Goal: Task Accomplishment & Management: Complete application form

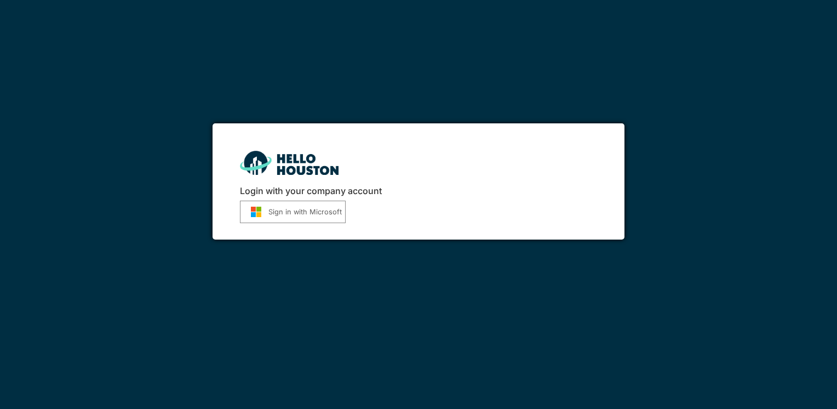
drag, startPoint x: 0, startPoint y: 0, endPoint x: 295, endPoint y: 218, distance: 367.1
click at [295, 218] on button "Sign in with Microsoft" at bounding box center [293, 212] width 106 height 22
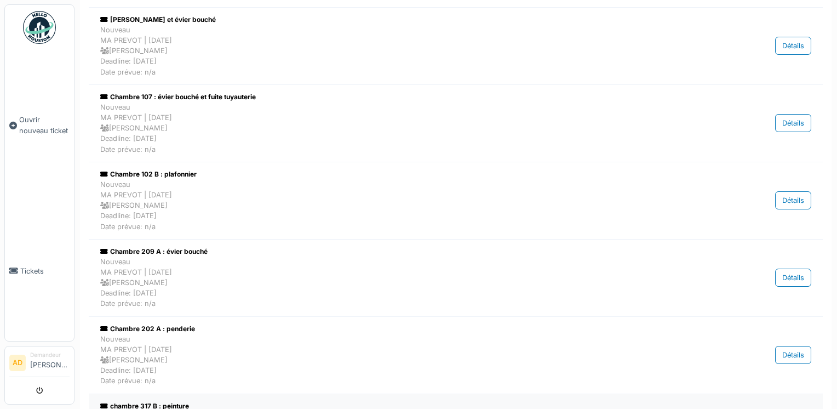
scroll to position [164, 0]
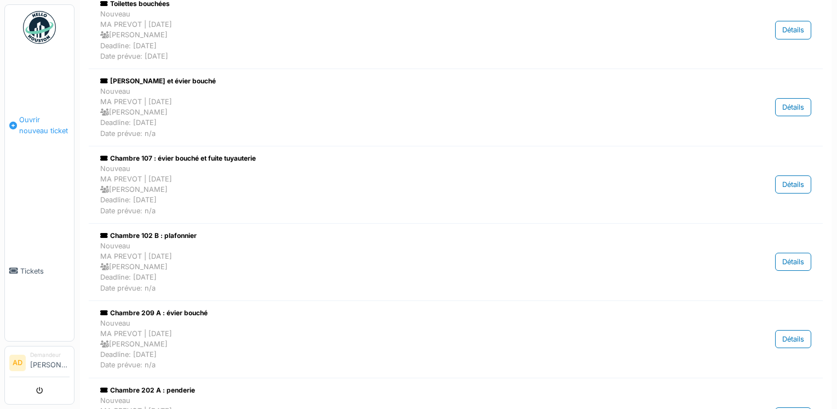
click at [33, 121] on span "Ouvrir nouveau ticket" at bounding box center [44, 125] width 50 height 21
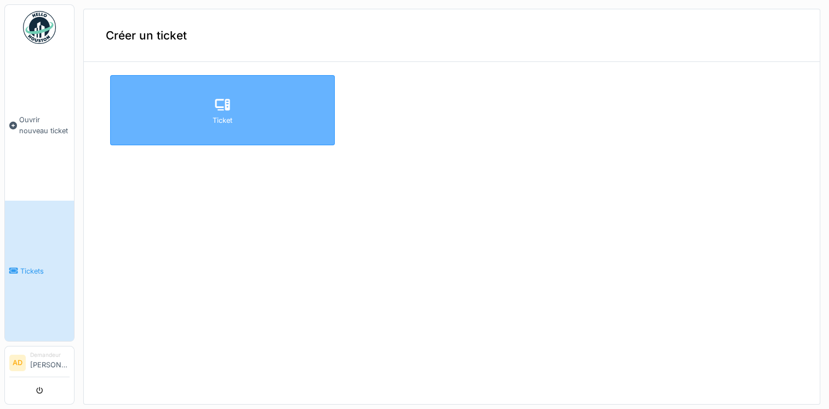
click at [221, 113] on div at bounding box center [222, 105] width 16 height 20
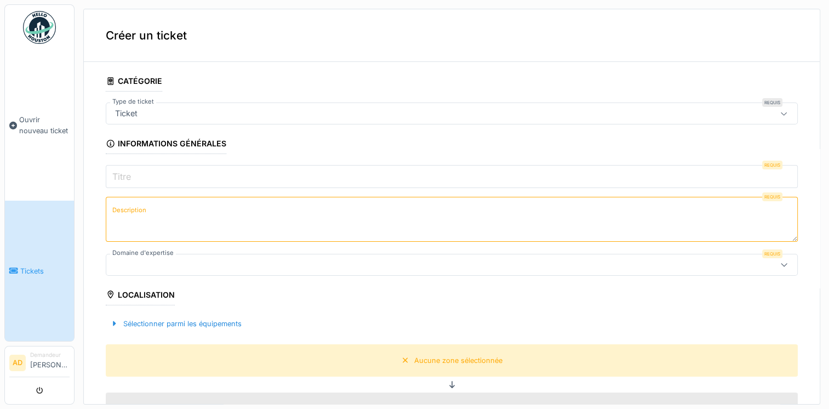
click at [166, 178] on input "Titre" at bounding box center [452, 176] width 692 height 23
type input "*"
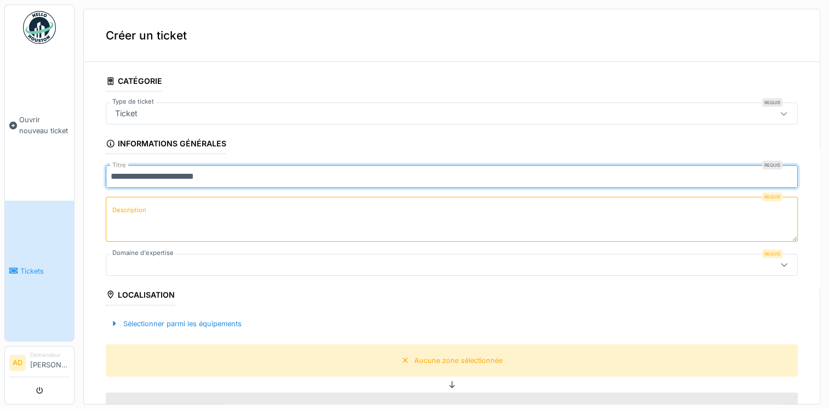
type input "**********"
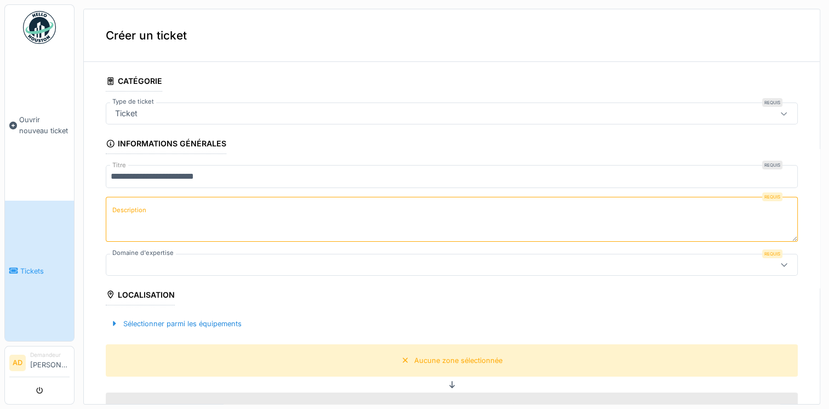
click at [145, 215] on label "Description" at bounding box center [129, 210] width 38 height 14
click at [145, 215] on textarea "Description" at bounding box center [452, 219] width 692 height 45
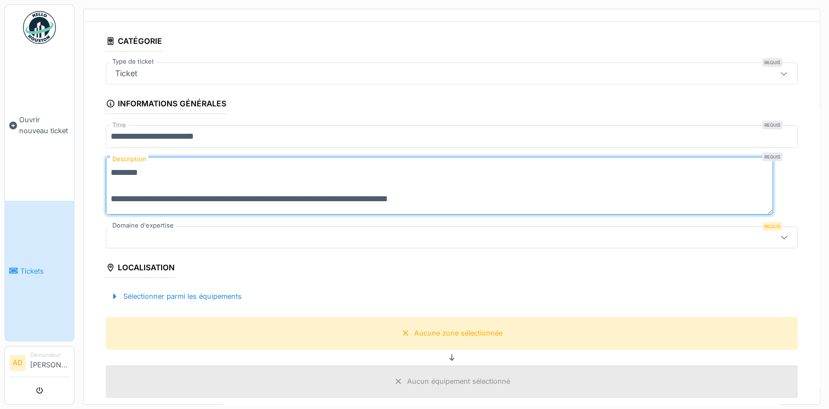
scroll to position [110, 0]
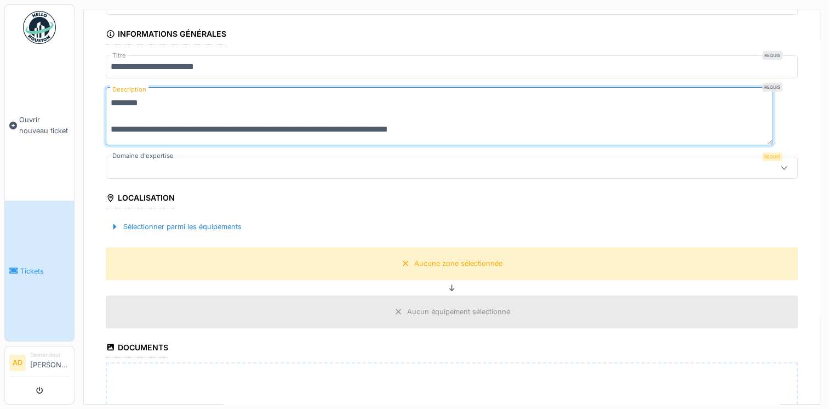
type textarea "**********"
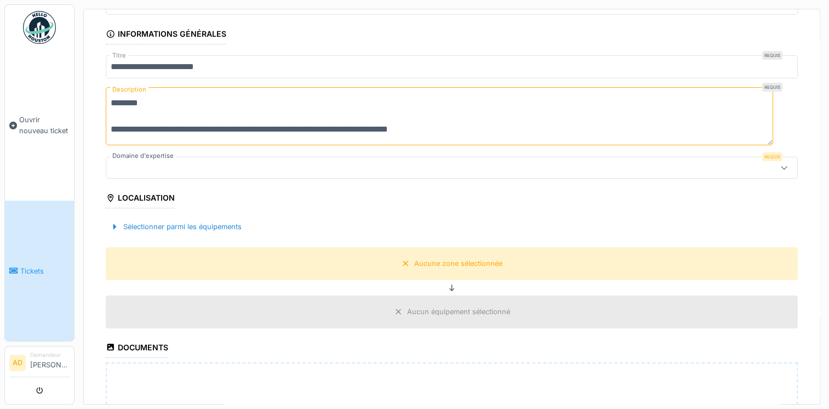
click at [780, 164] on icon at bounding box center [784, 167] width 9 height 7
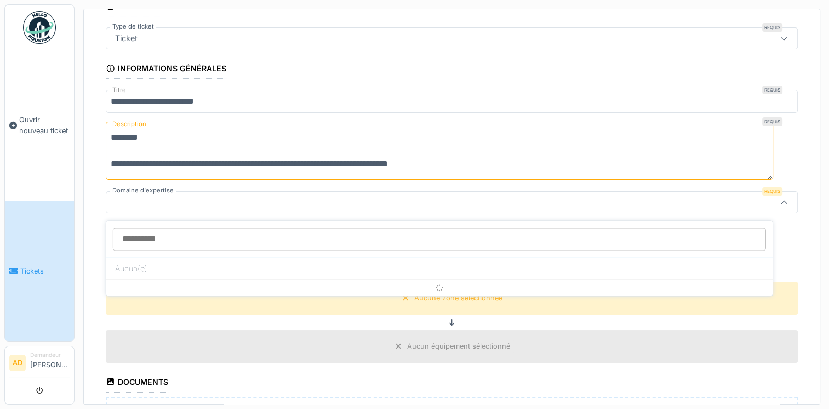
scroll to position [70, 0]
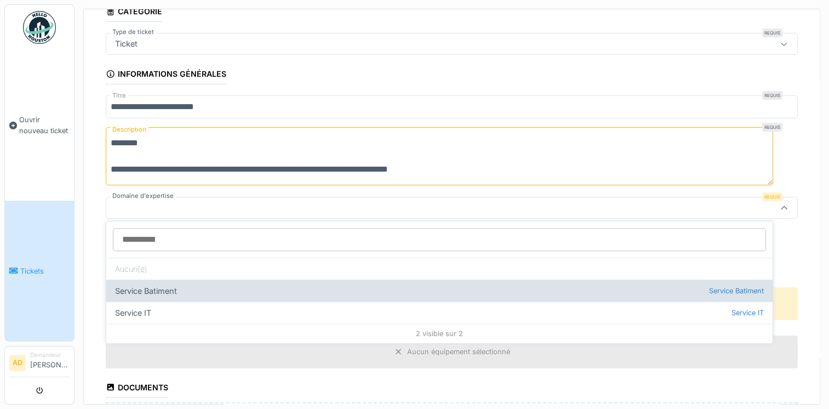
click at [172, 293] on div "Service Batiment Service Batiment" at bounding box center [439, 290] width 666 height 22
type input "***"
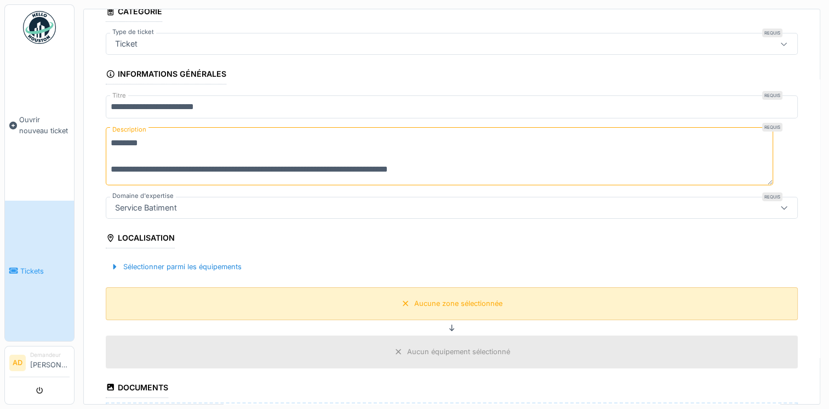
click at [440, 305] on div "Aucune zone sélectionnée" at bounding box center [458, 303] width 88 height 10
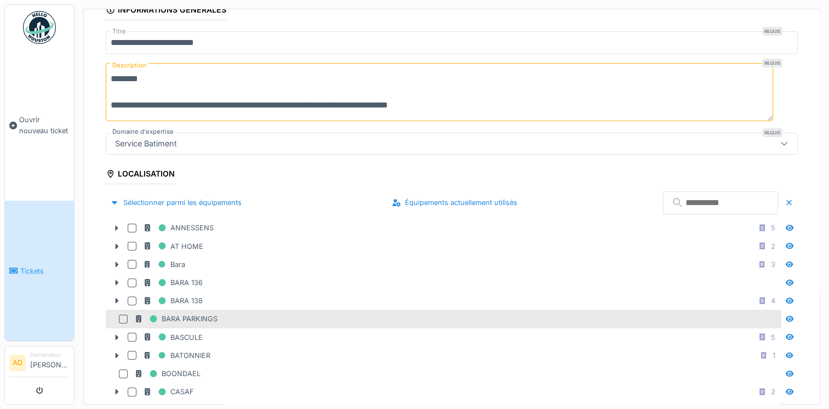
scroll to position [179, 0]
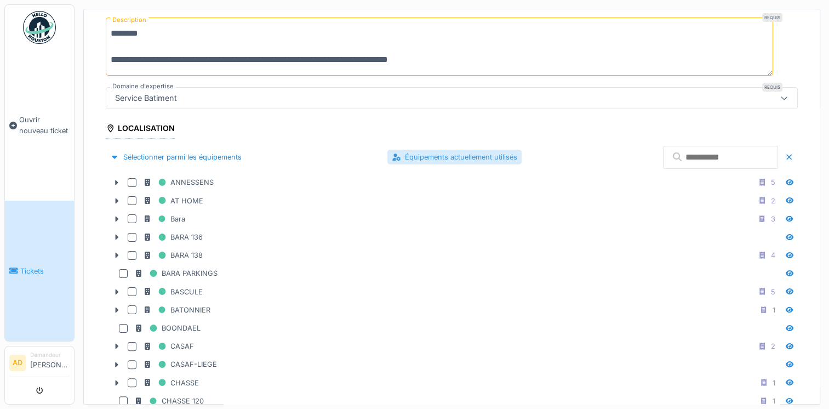
click at [409, 155] on div "Équipements actuellement utilisés" at bounding box center [454, 157] width 134 height 15
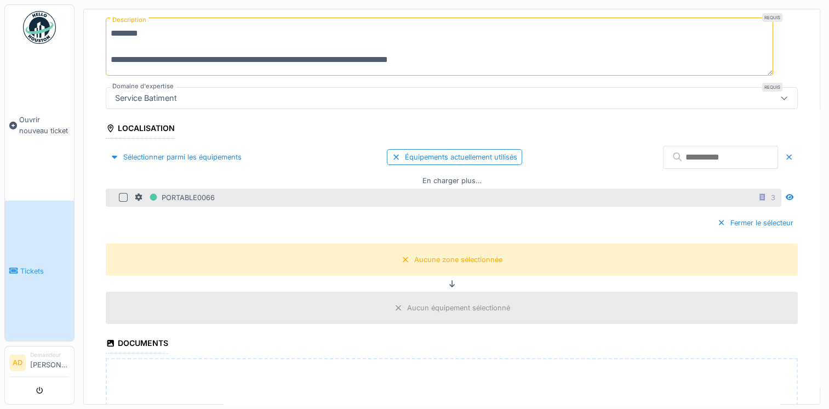
click at [120, 193] on div at bounding box center [123, 197] width 9 height 9
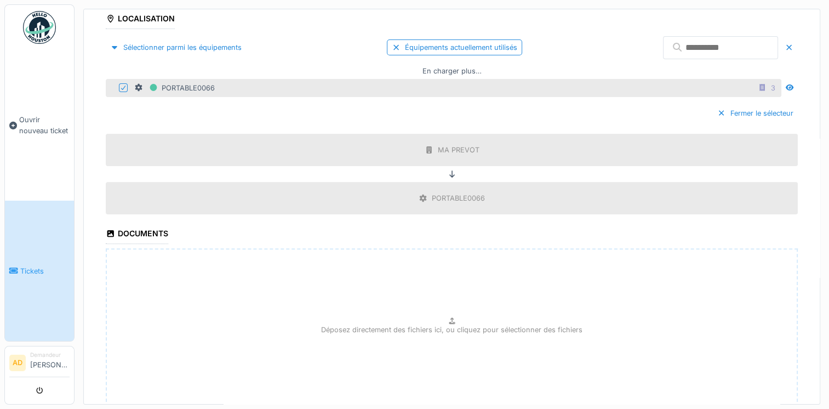
scroll to position [366, 0]
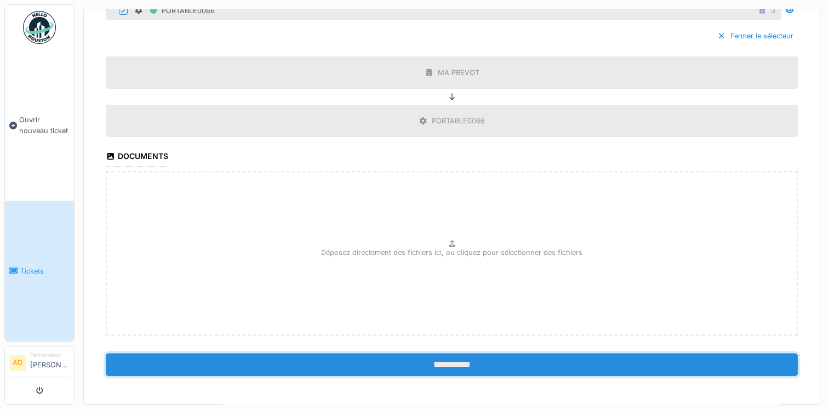
click at [448, 364] on input "**********" at bounding box center [452, 364] width 692 height 23
